Goal: Information Seeking & Learning: Learn about a topic

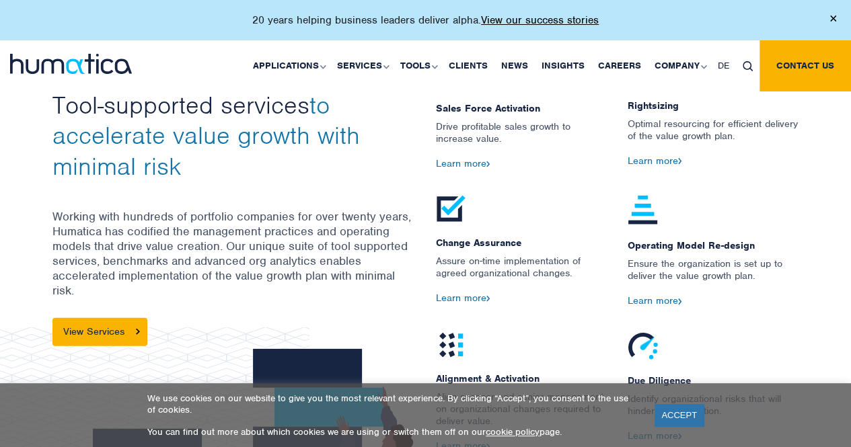
scroll to position [1496, 0]
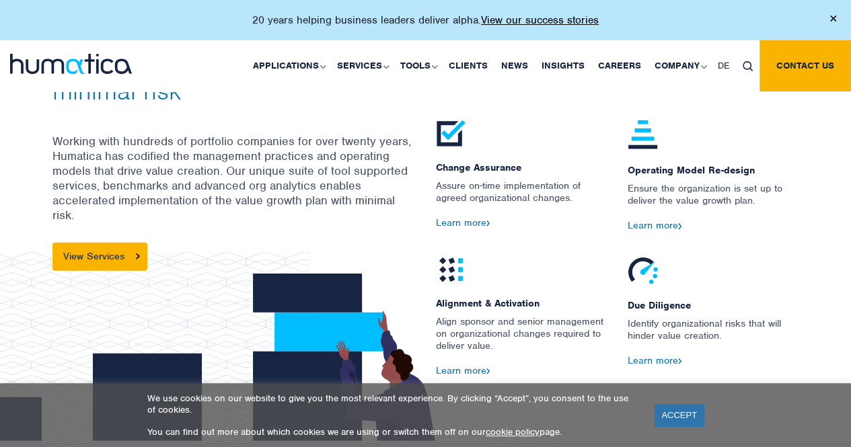
drag, startPoint x: 857, startPoint y: 23, endPoint x: 861, endPoint y: 167, distance: 144.0
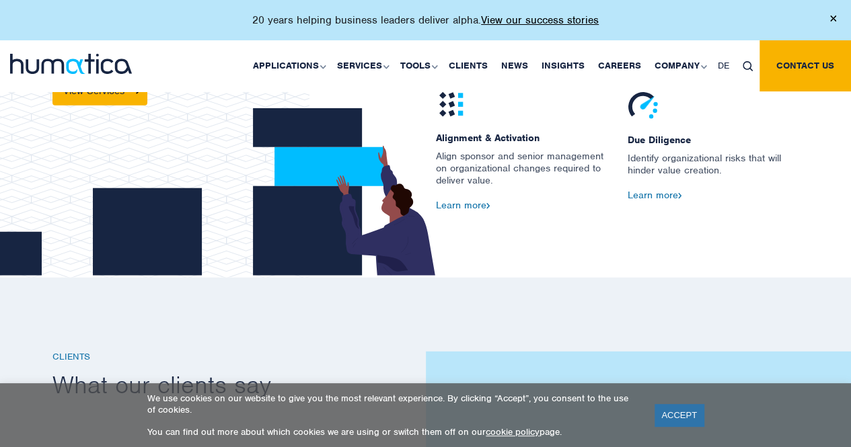
scroll to position [1658, 0]
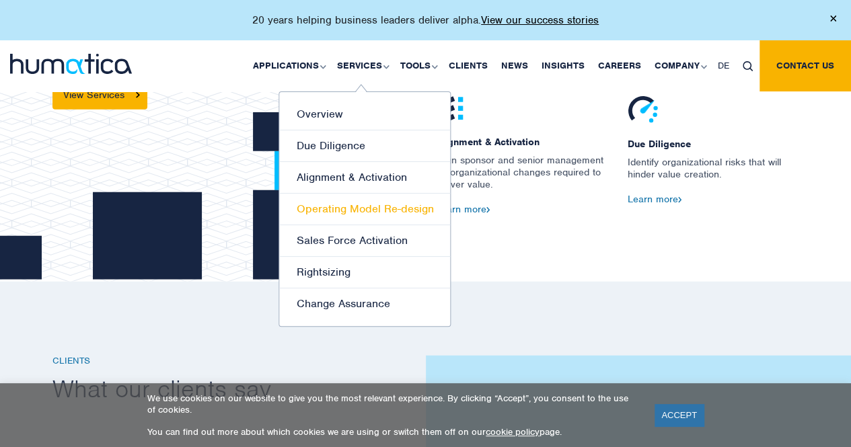
click at [370, 202] on link "Operating Model Re-design" at bounding box center [364, 210] width 171 height 32
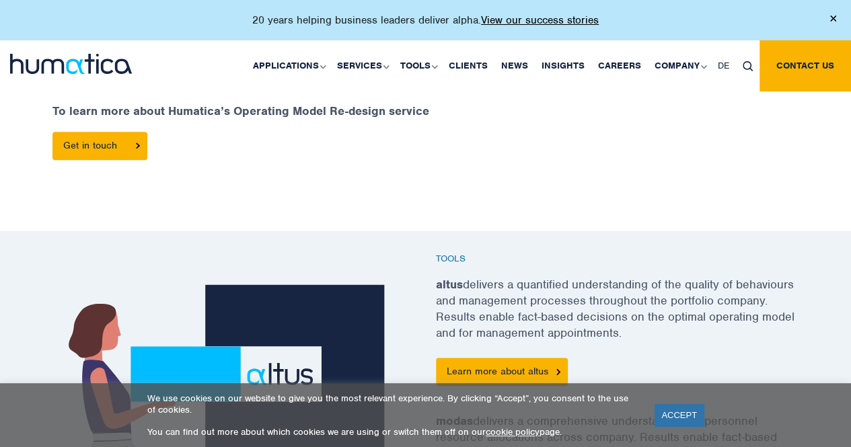
scroll to position [741, 0]
